Goal: Use online tool/utility: Utilize a website feature to perform a specific function

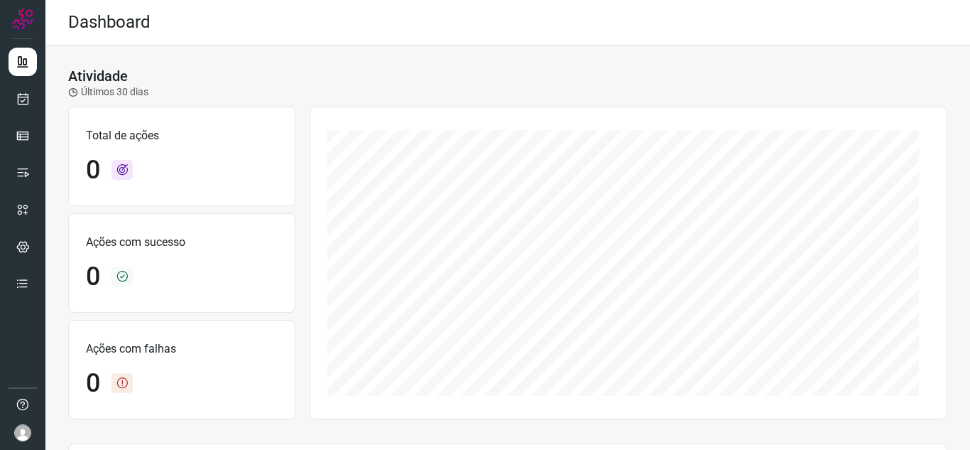
click at [24, 118] on ul at bounding box center [23, 177] width 28 height 258
click at [26, 103] on icon at bounding box center [23, 99] width 15 height 14
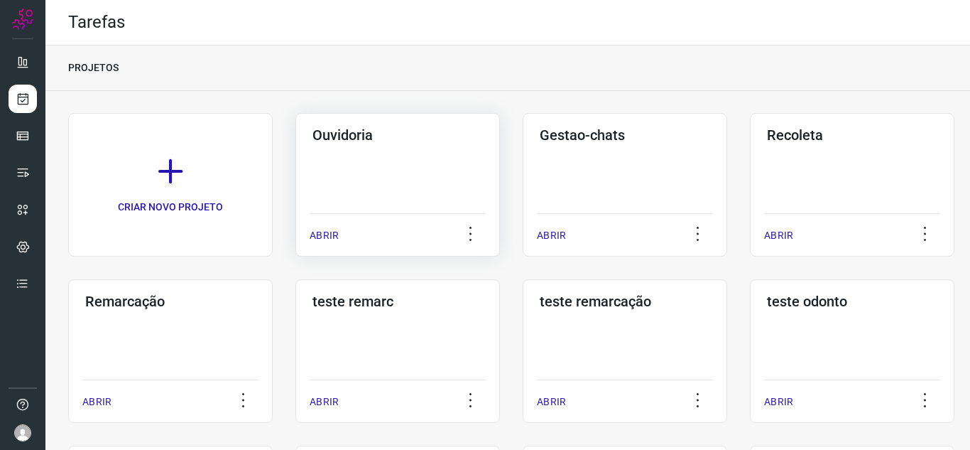
click at [329, 232] on p "ABRIR" at bounding box center [324, 235] width 29 height 15
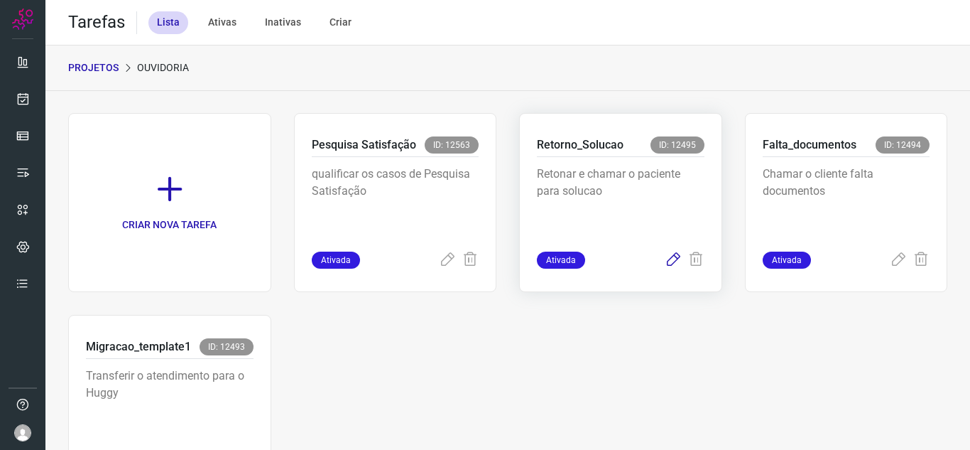
click at [665, 261] on icon at bounding box center [673, 259] width 17 height 17
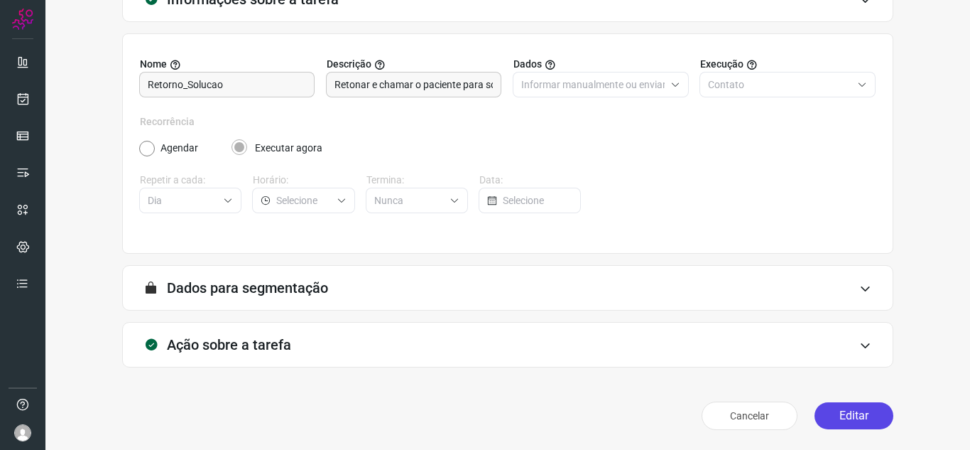
scroll to position [105, 0]
click at [846, 426] on button "Editar" at bounding box center [854, 415] width 79 height 27
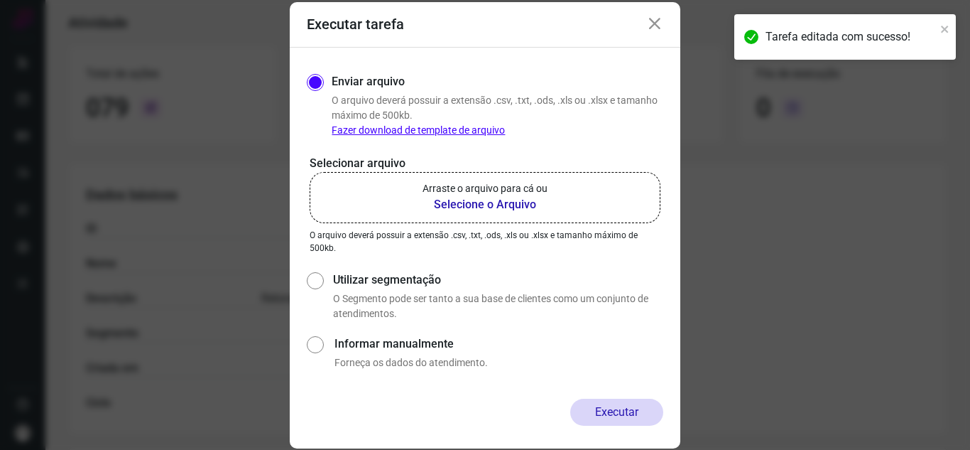
click at [499, 202] on b "Selecione o Arquivo" at bounding box center [485, 204] width 125 height 17
click at [0, 0] on input "Arraste o arquivo para cá ou Selecione o Arquivo" at bounding box center [0, 0] width 0 height 0
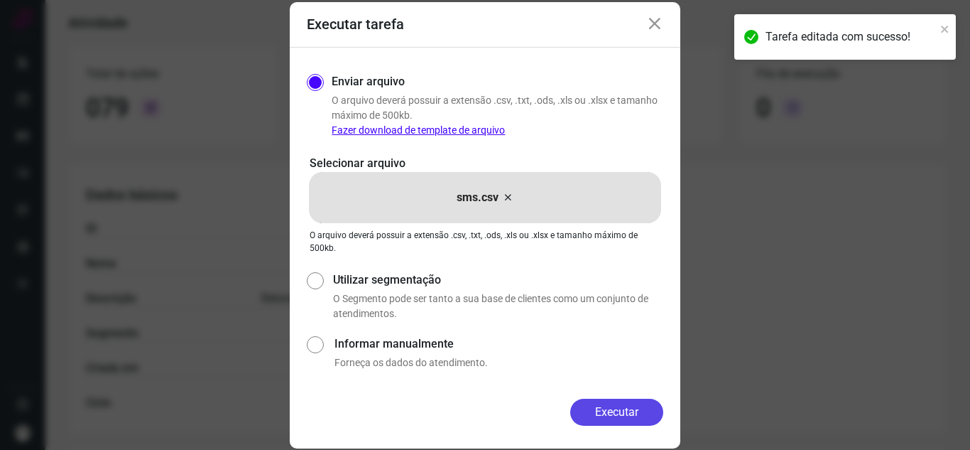
click at [633, 415] on button "Executar" at bounding box center [616, 411] width 93 height 27
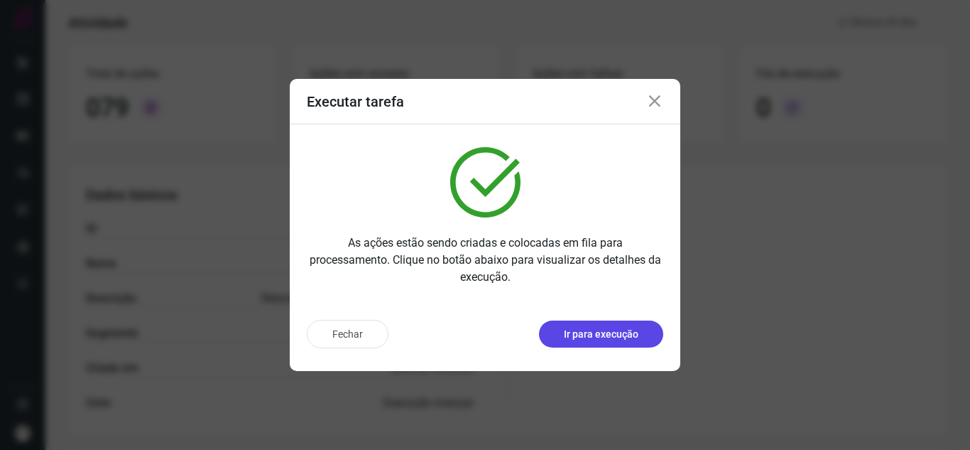
click at [601, 327] on p "Ir para execução" at bounding box center [601, 334] width 75 height 15
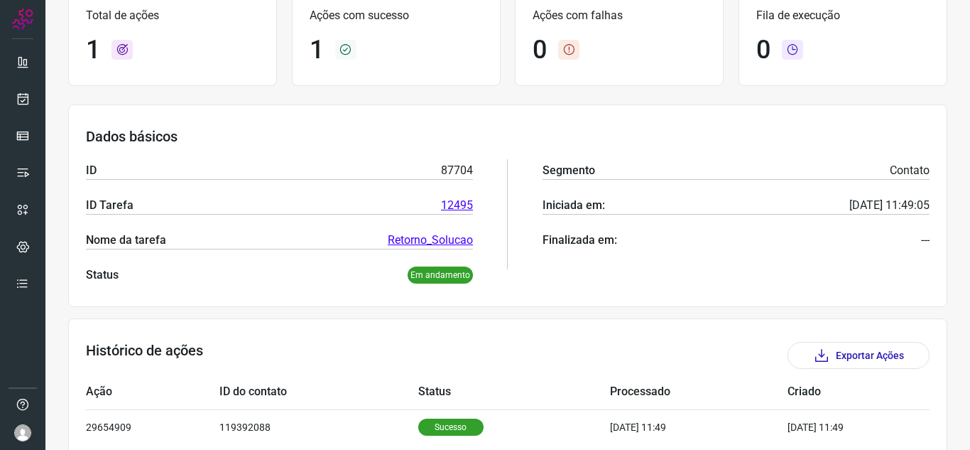
scroll to position [171, 0]
